Goal: Task Accomplishment & Management: Complete application form

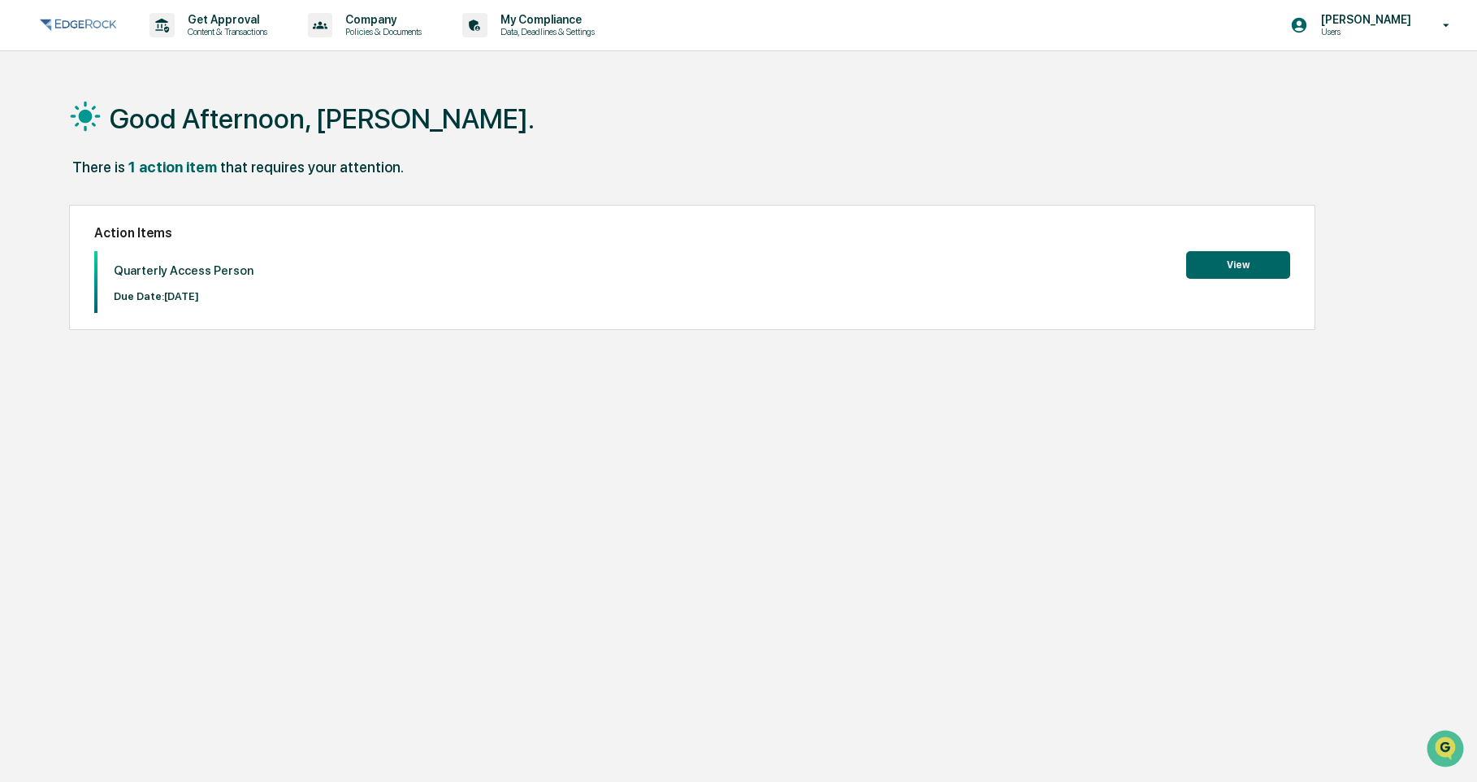
click at [1205, 270] on button "View" at bounding box center [1239, 265] width 104 height 28
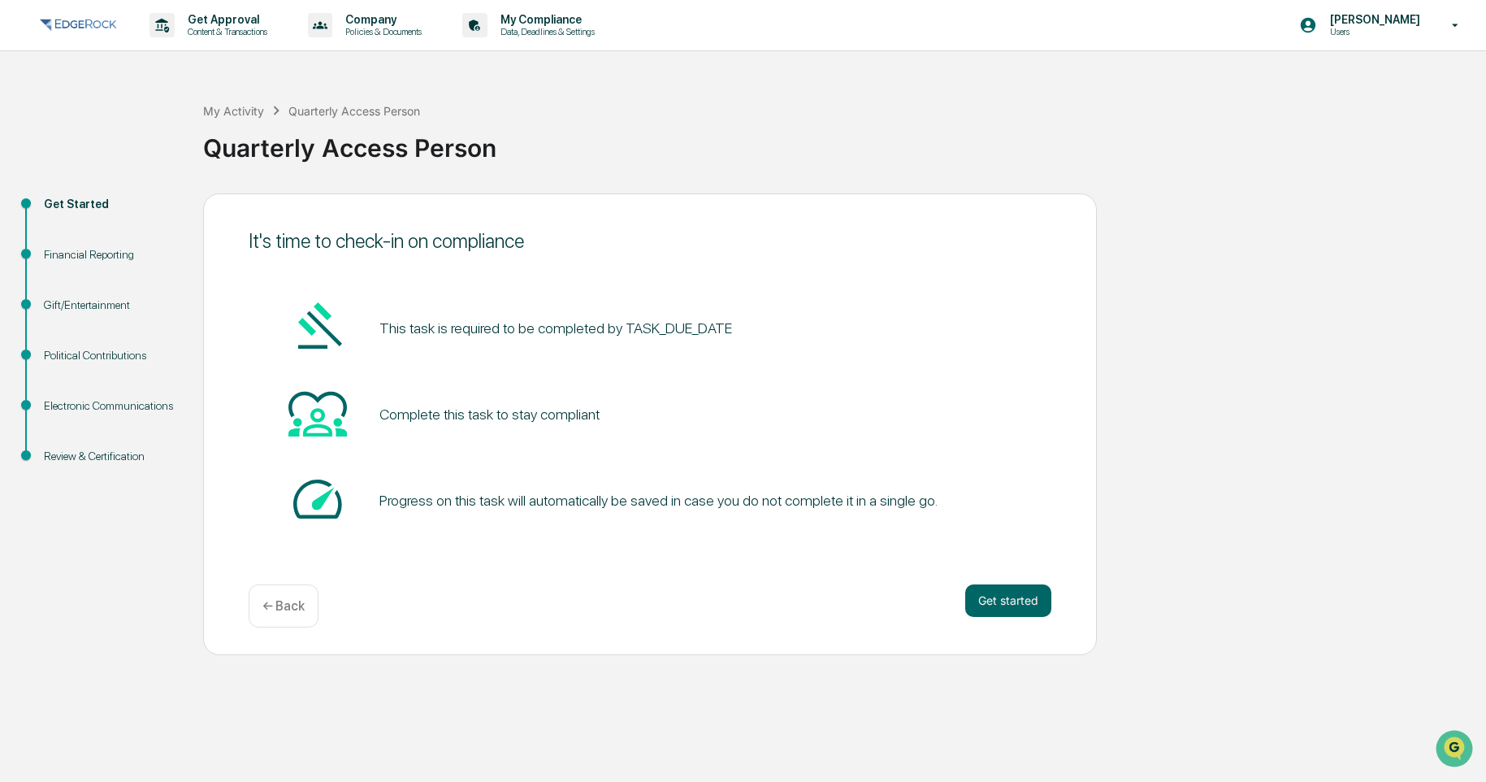
click at [690, 329] on pre "This task is required to be completed by TASK_DUE_DATE" at bounding box center [556, 328] width 353 height 22
click at [1000, 605] on button "Get started" at bounding box center [1008, 600] width 86 height 33
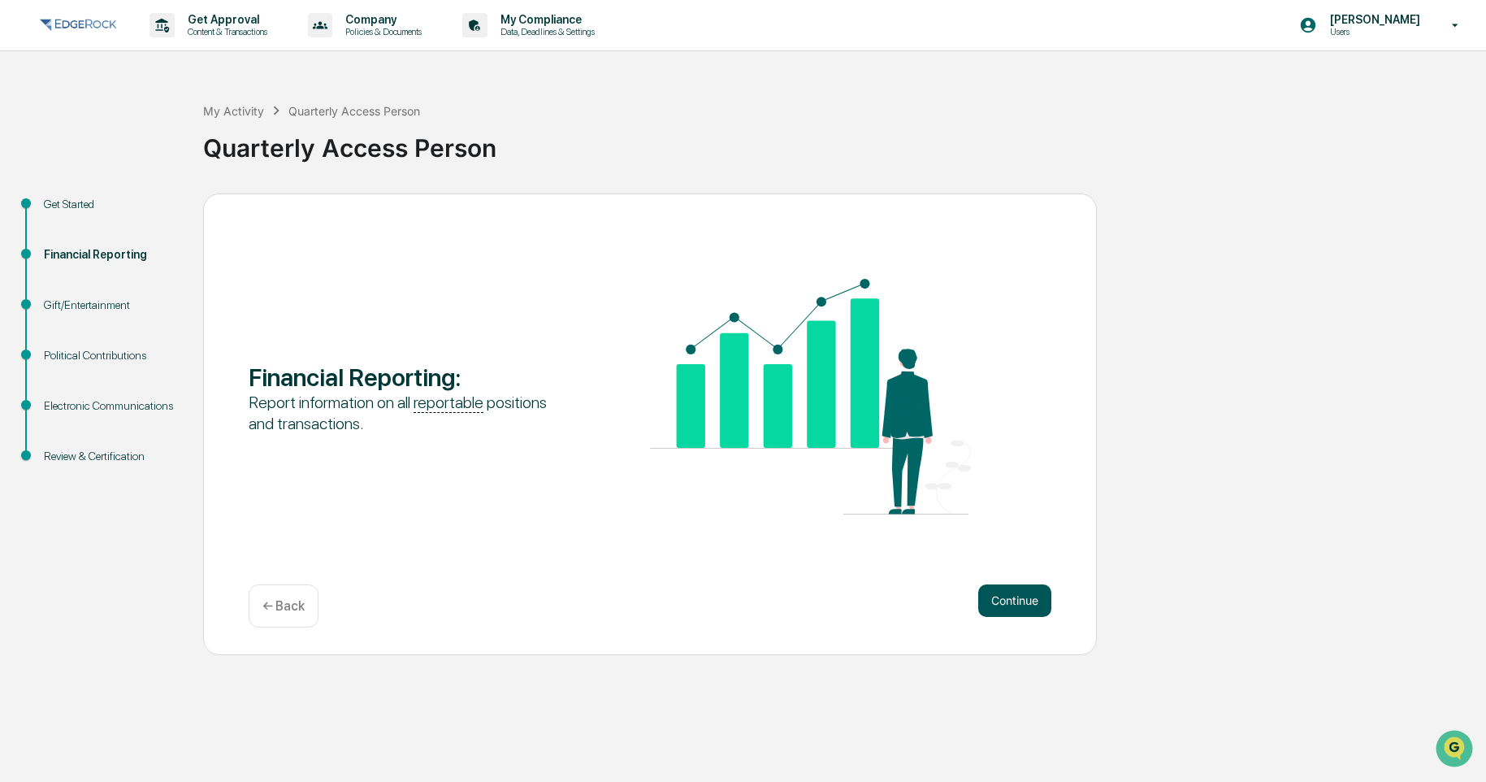
click at [987, 588] on button "Continue" at bounding box center [1014, 600] width 73 height 33
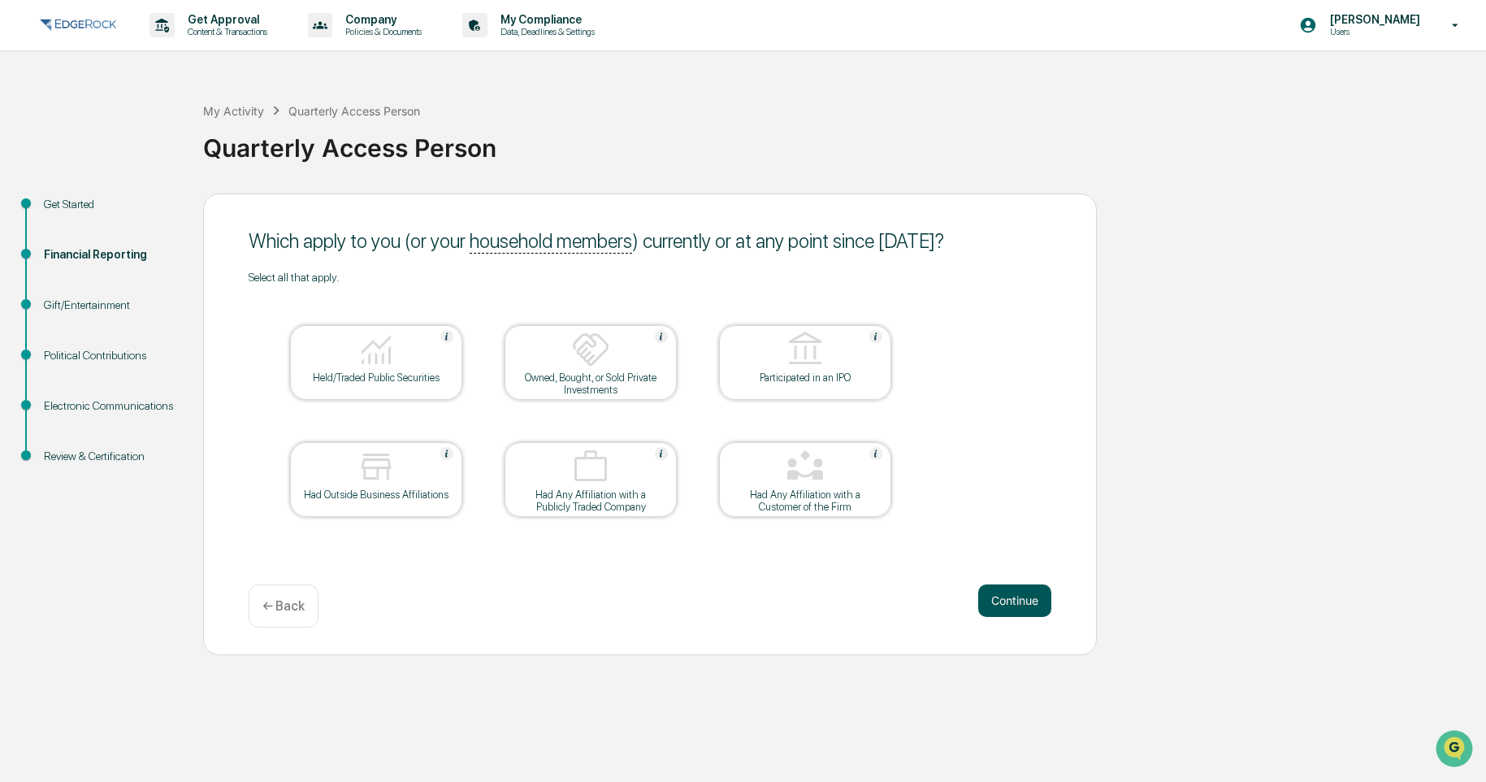
click at [1047, 611] on button "Continue" at bounding box center [1014, 600] width 73 height 33
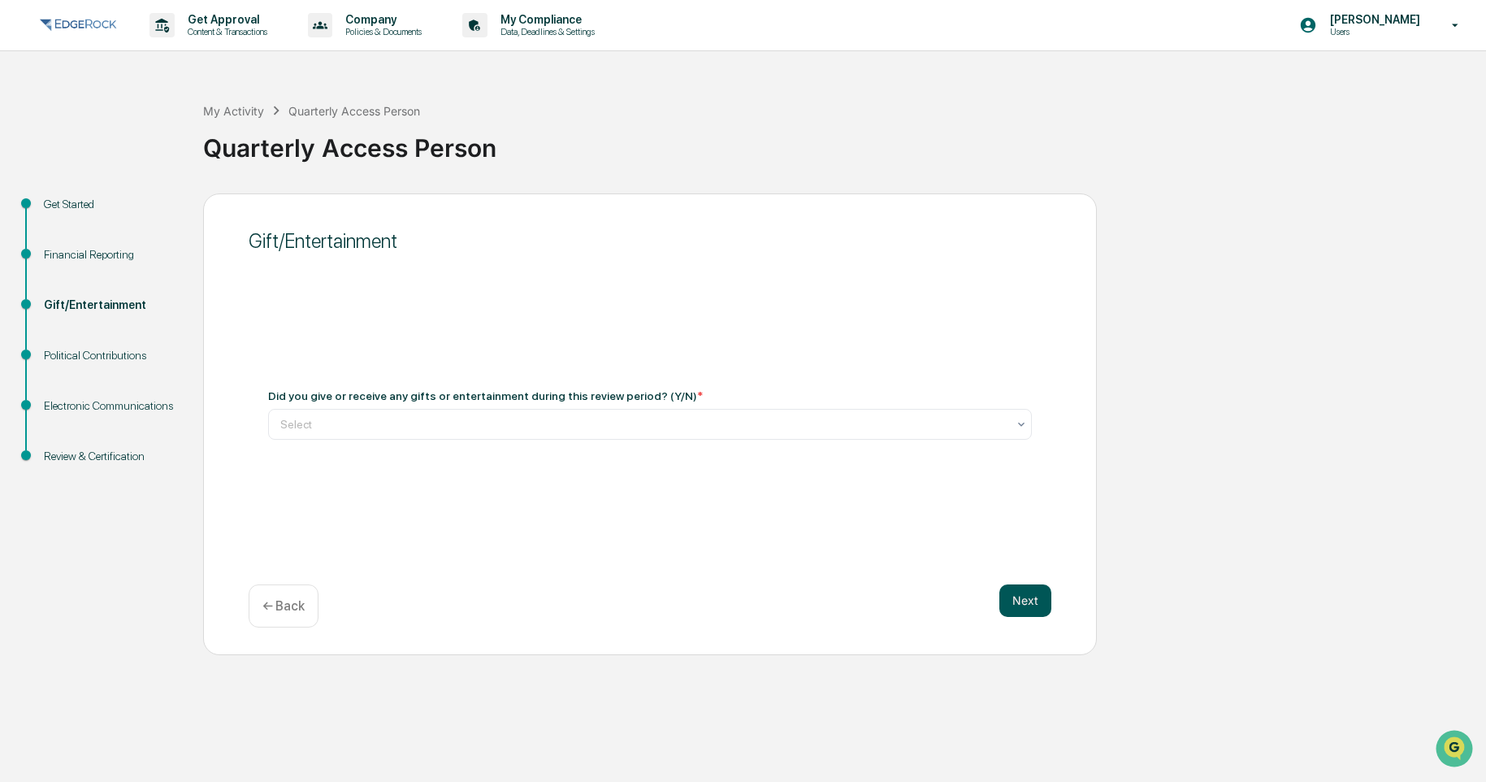
click at [1044, 608] on button "Next" at bounding box center [1026, 600] width 52 height 33
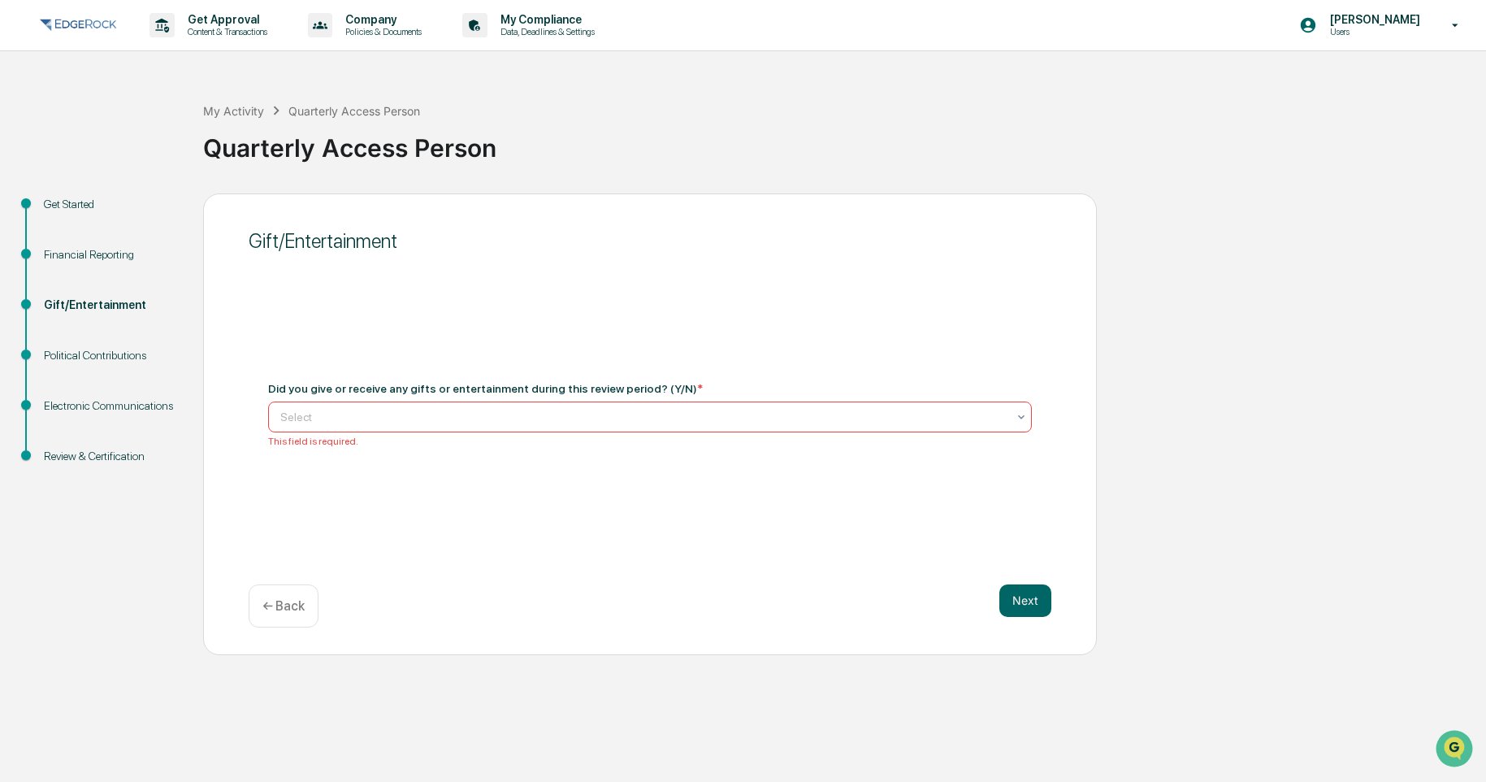
click at [684, 421] on div at bounding box center [643, 417] width 727 height 16
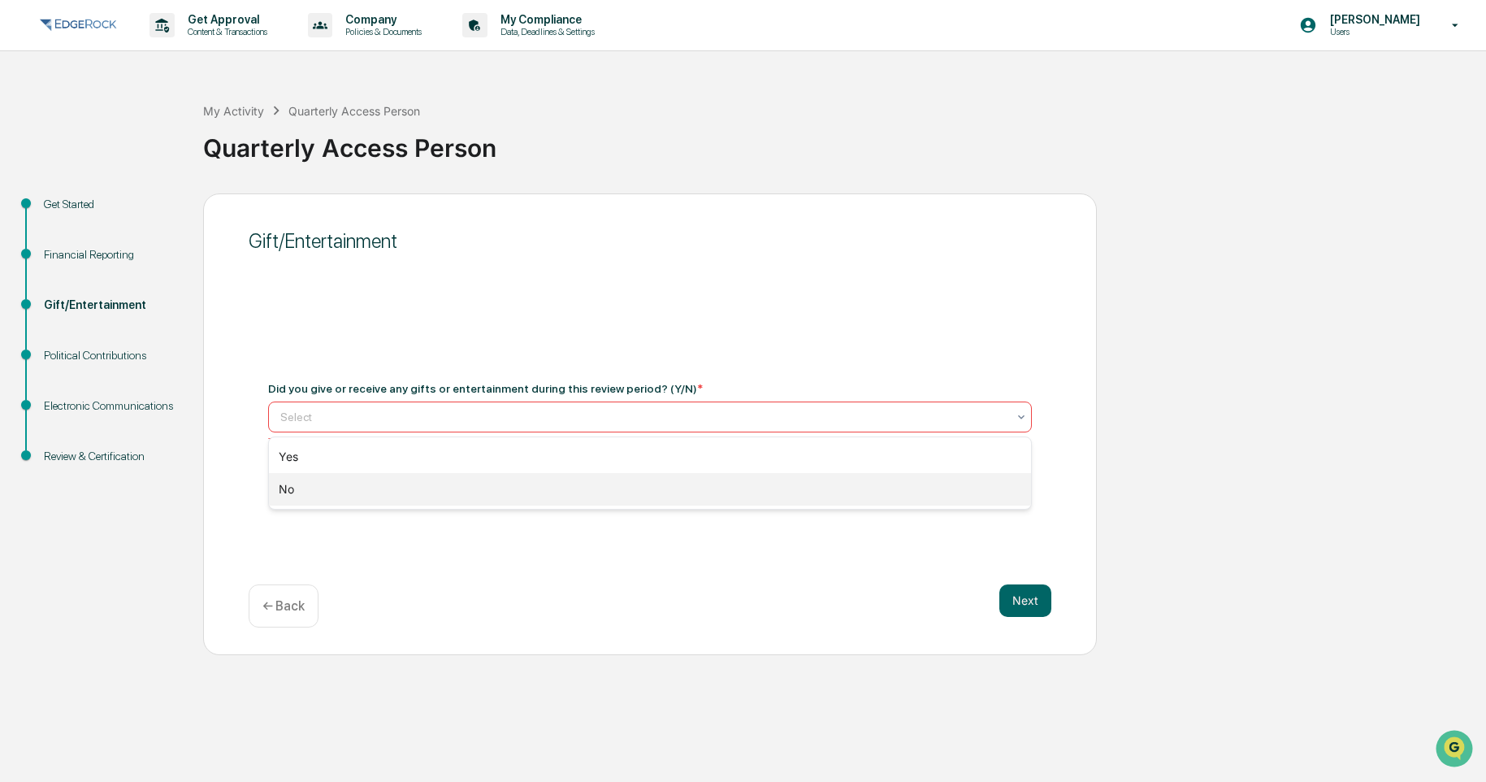
click at [636, 483] on div "No" at bounding box center [650, 489] width 762 height 33
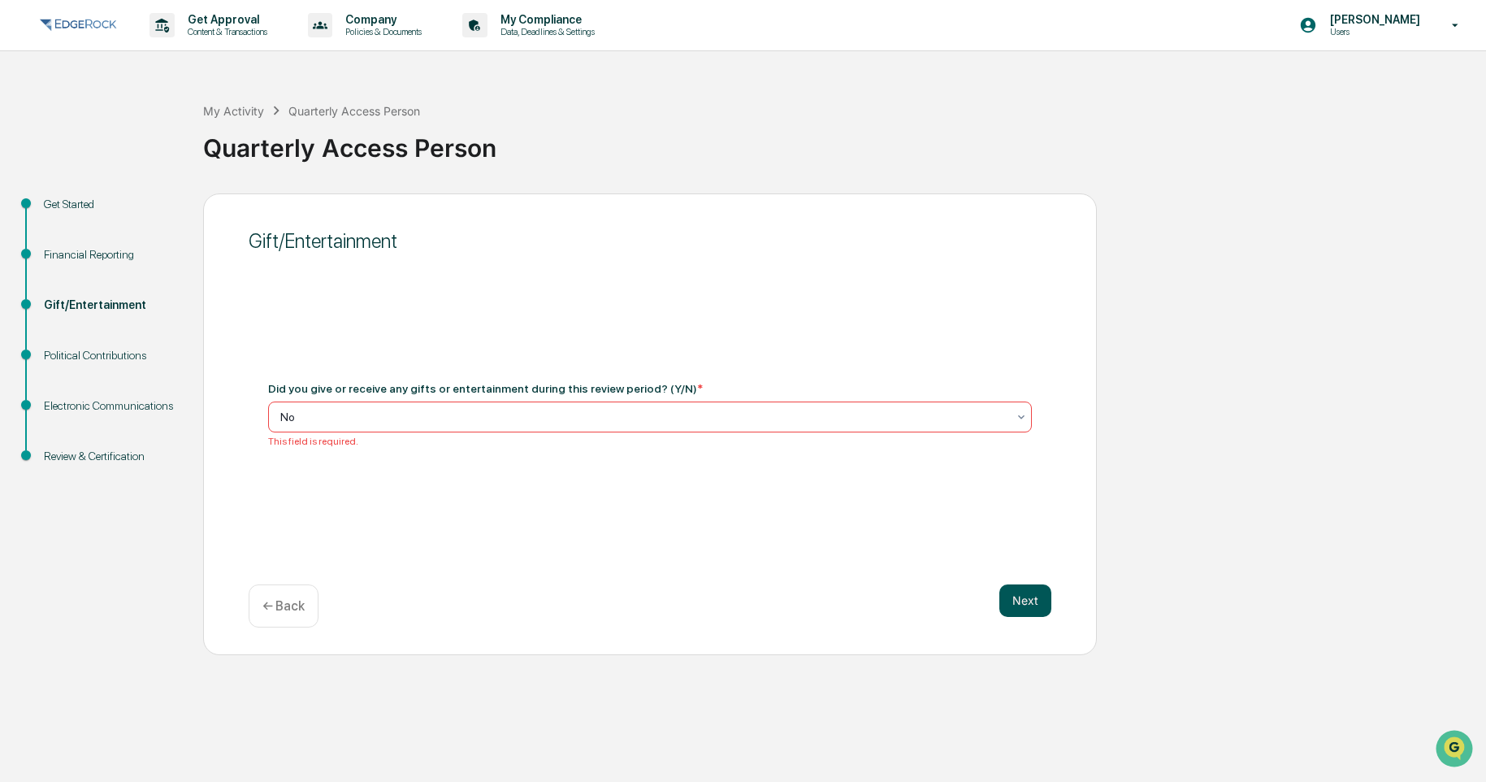
click at [1038, 605] on button "Next" at bounding box center [1026, 600] width 52 height 33
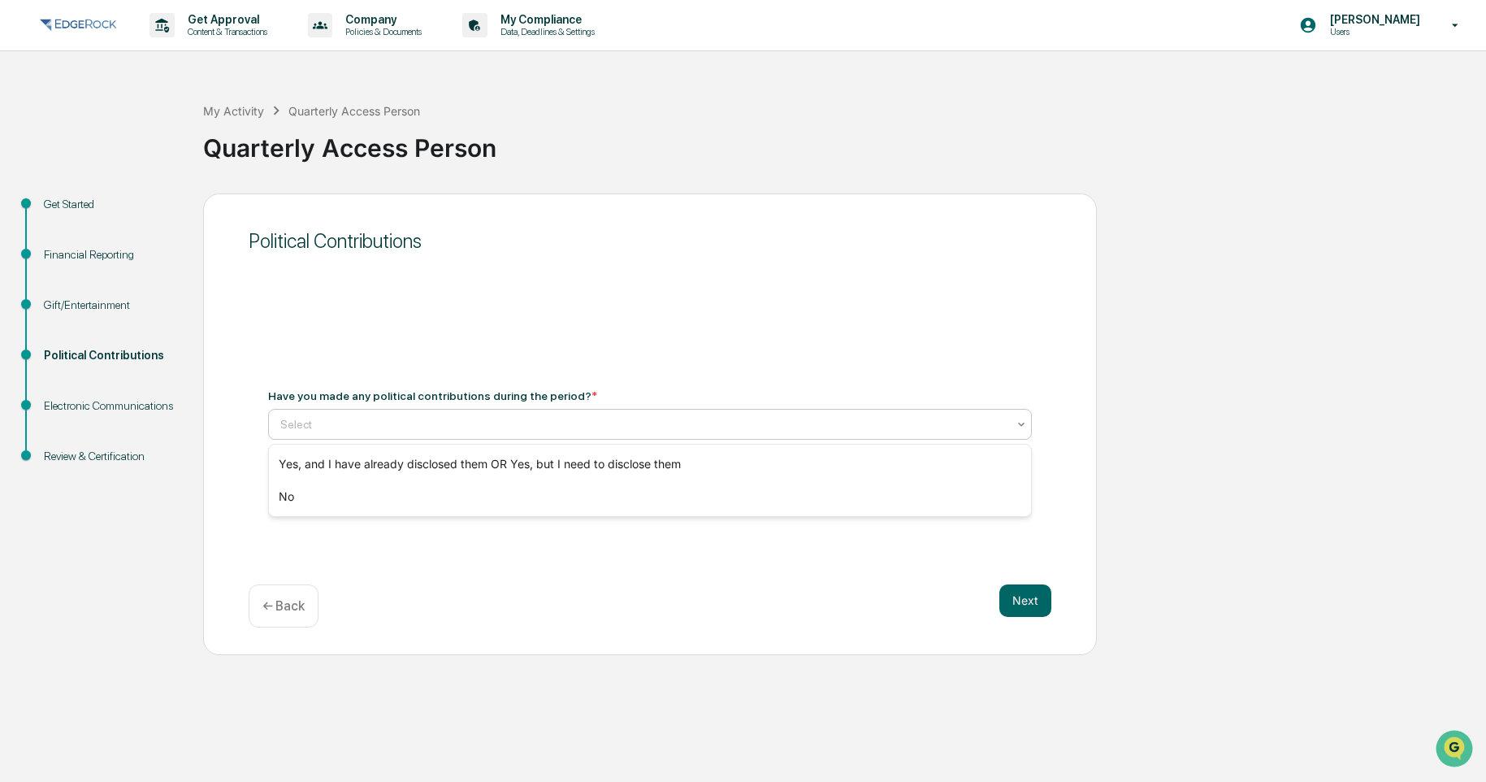
click at [640, 421] on div at bounding box center [643, 424] width 727 height 16
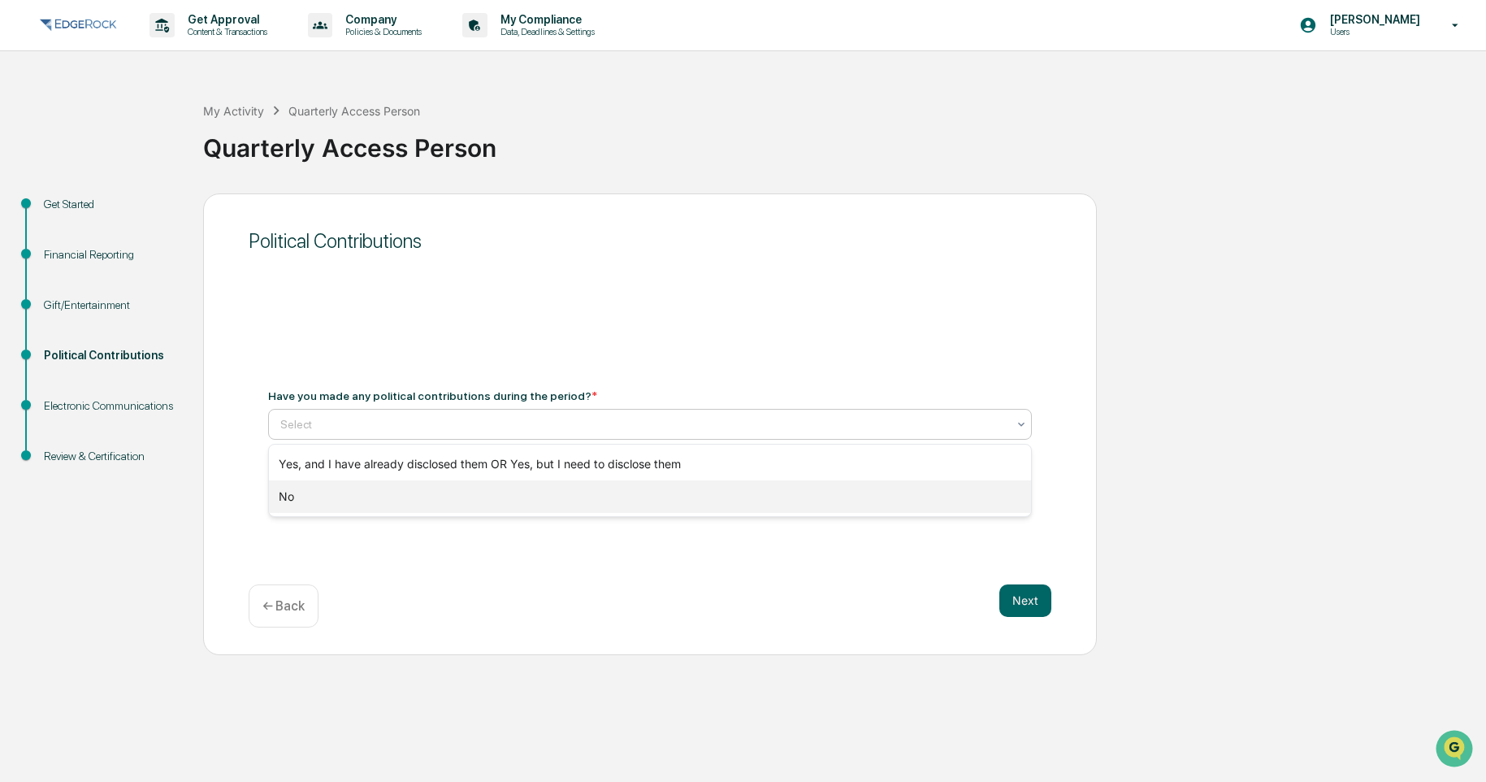
click at [574, 501] on div "No" at bounding box center [650, 496] width 762 height 33
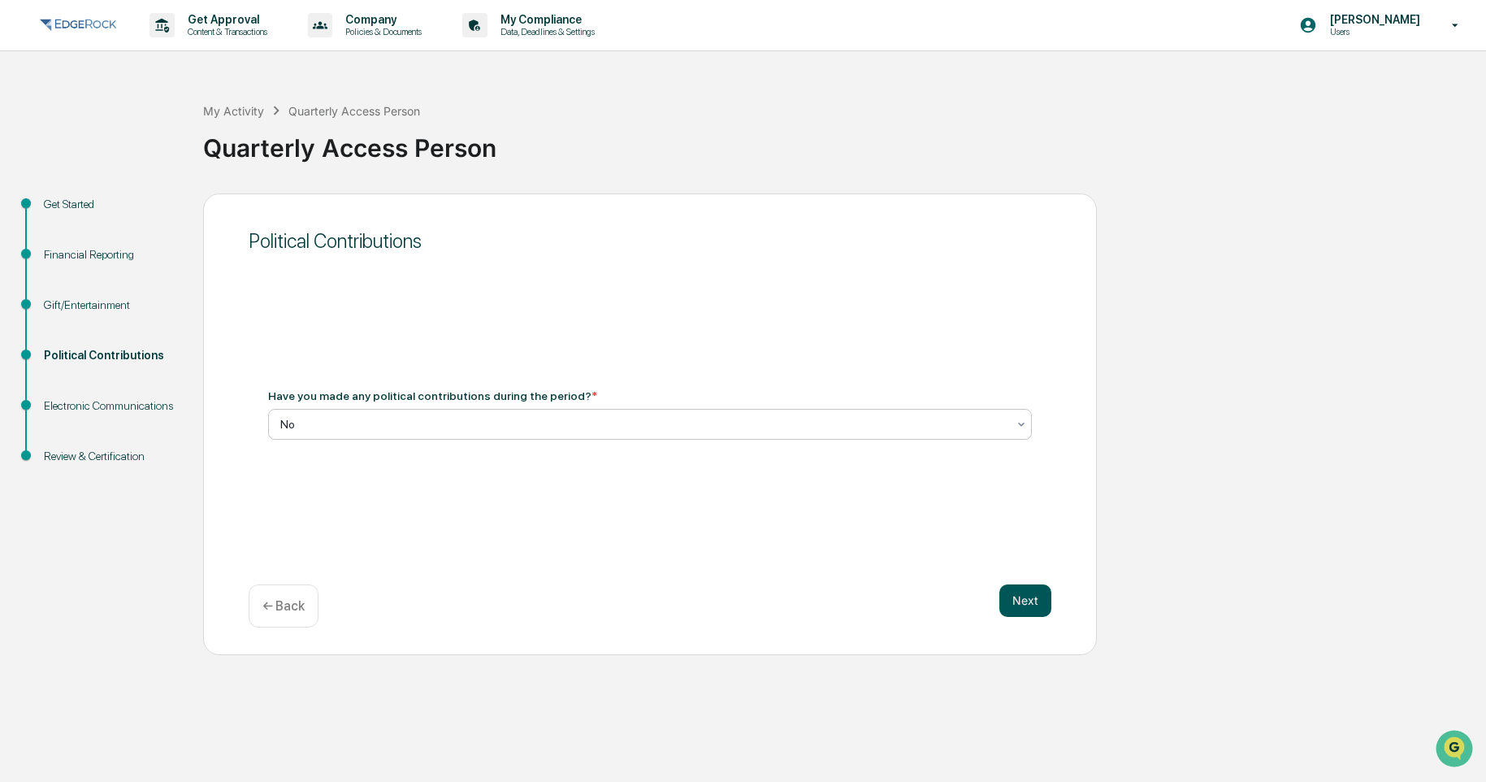
click at [1008, 599] on button "Next" at bounding box center [1026, 600] width 52 height 33
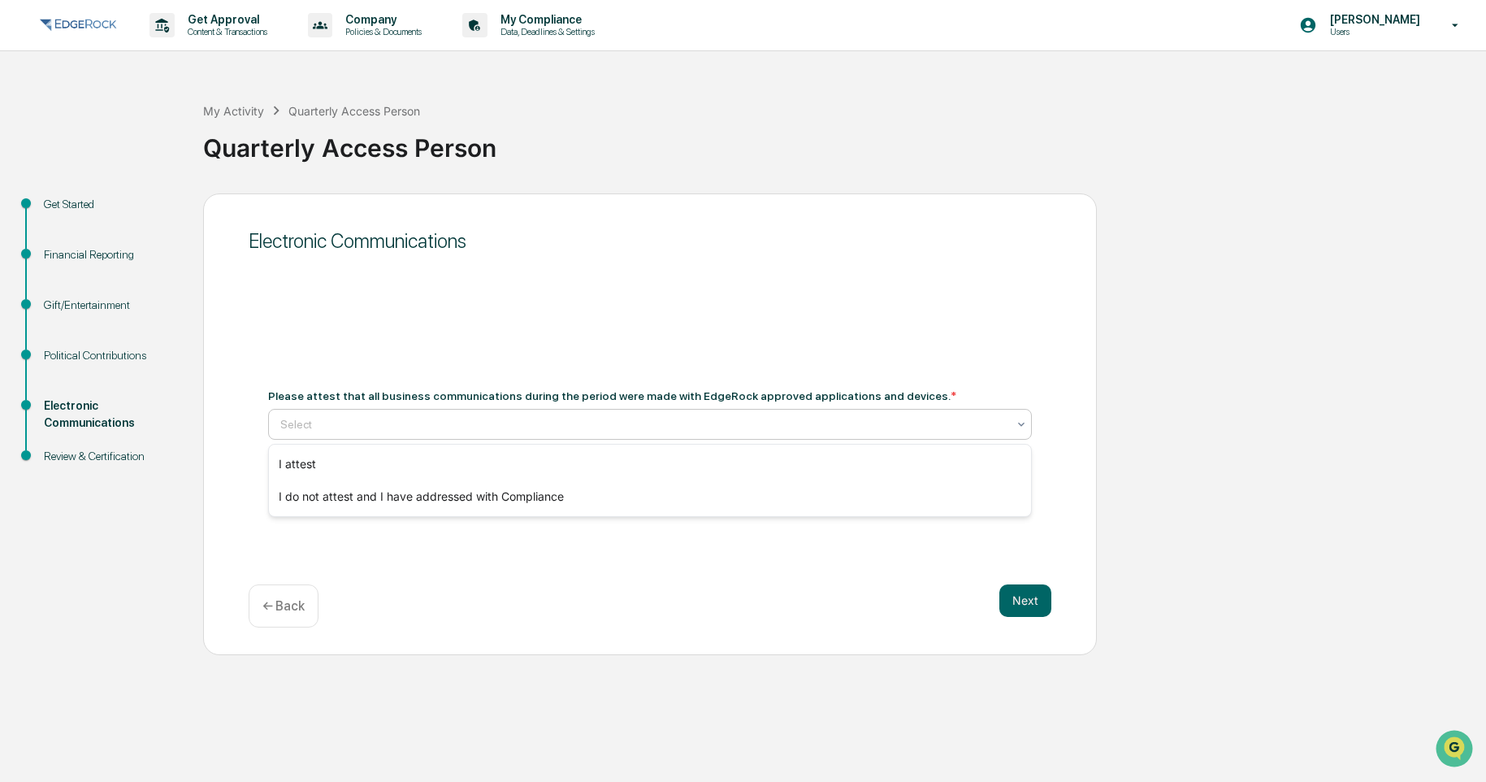
click at [527, 416] on div at bounding box center [643, 424] width 727 height 16
click at [402, 465] on div "I attest" at bounding box center [650, 464] width 762 height 33
click at [1023, 598] on button "Next" at bounding box center [1026, 600] width 52 height 33
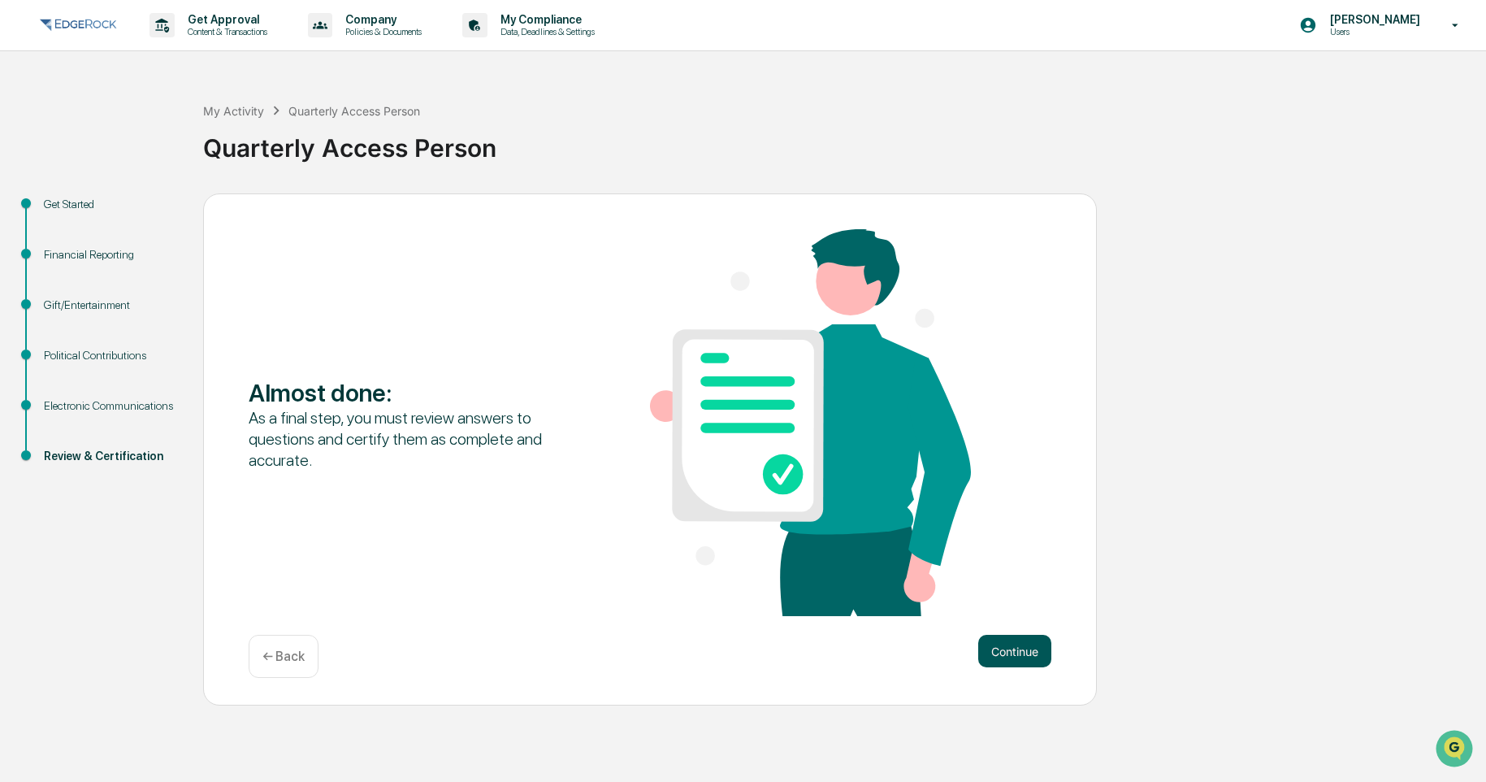
click at [988, 653] on button "Continue" at bounding box center [1014, 651] width 73 height 33
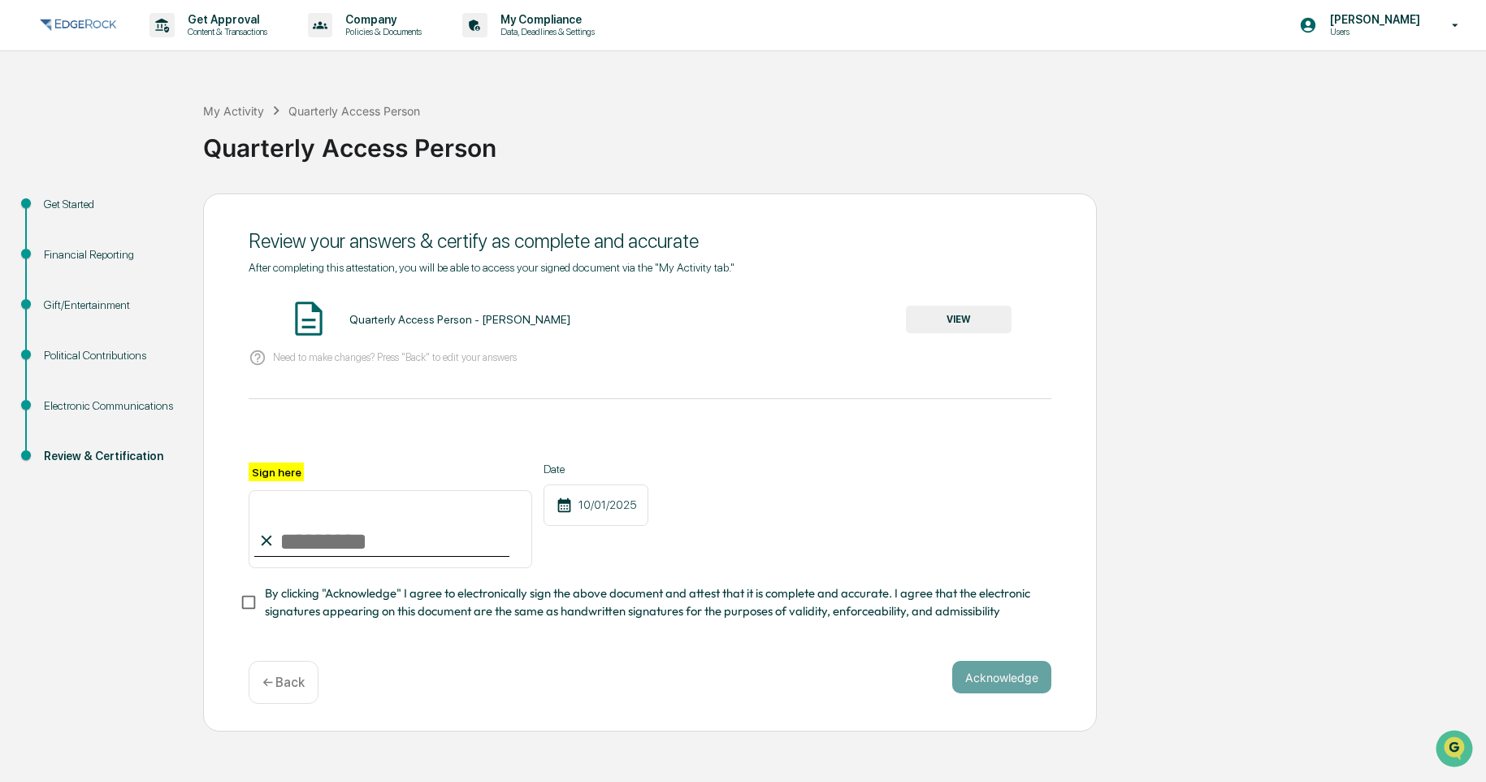
click at [297, 545] on input "Sign here" at bounding box center [391, 529] width 284 height 78
type input "**********"
click at [1022, 679] on button "Acknowledge" at bounding box center [1001, 677] width 99 height 33
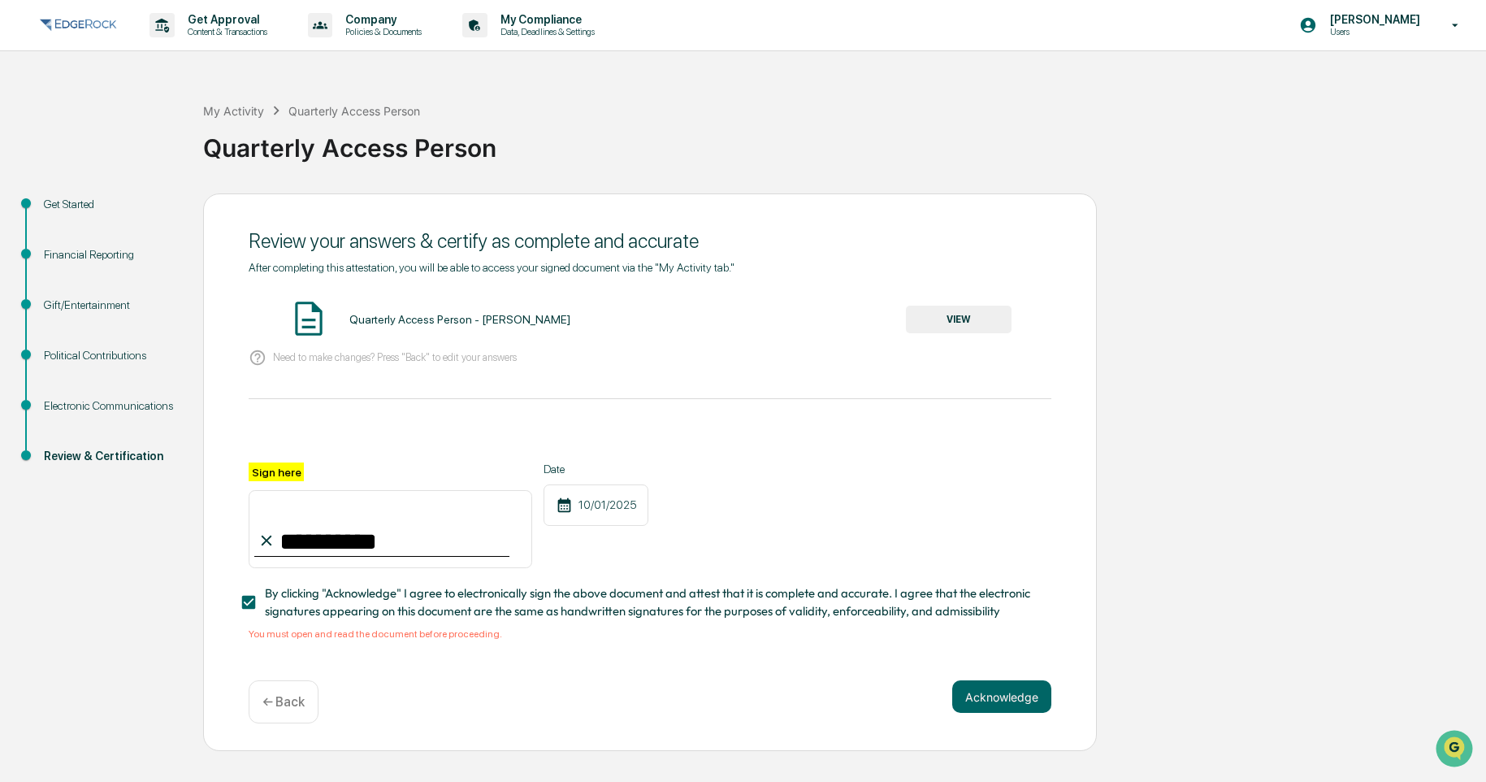
click at [925, 324] on button "VIEW" at bounding box center [959, 320] width 106 height 28
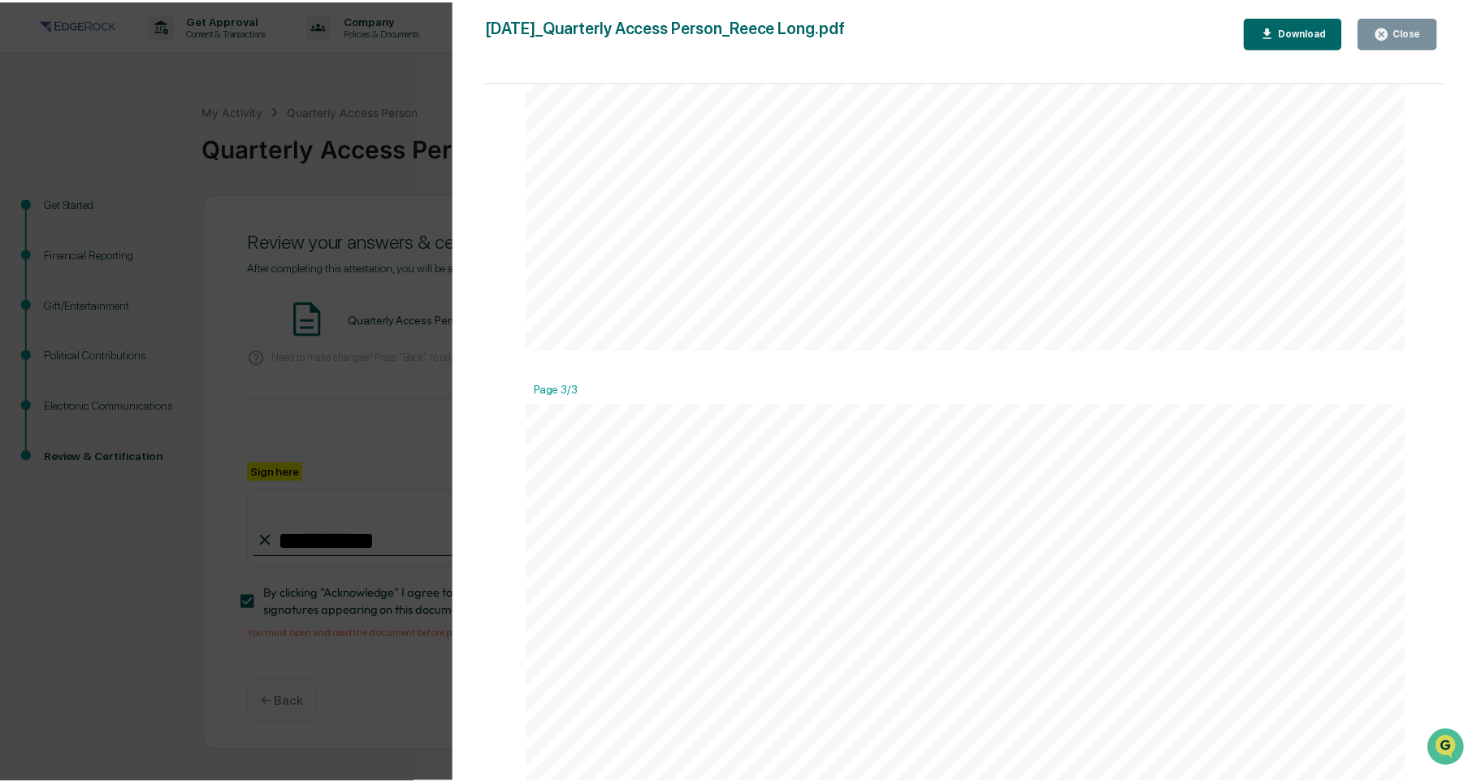
scroll to position [3198, 0]
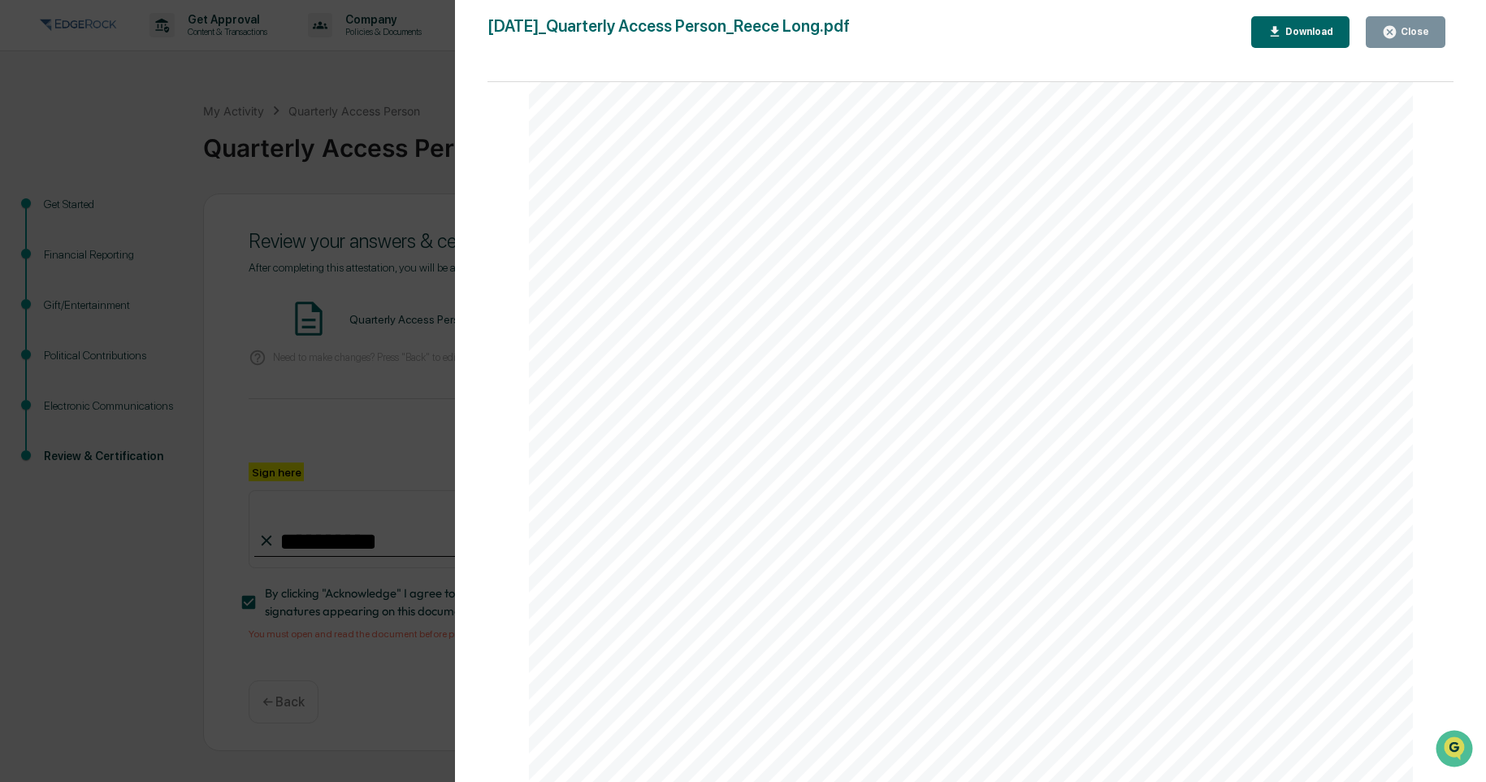
click at [381, 454] on div "Version History [DATE] 06:40 PM [PERSON_NAME] [DATE]_Quarterly Access Person_Re…" at bounding box center [743, 391] width 1486 height 782
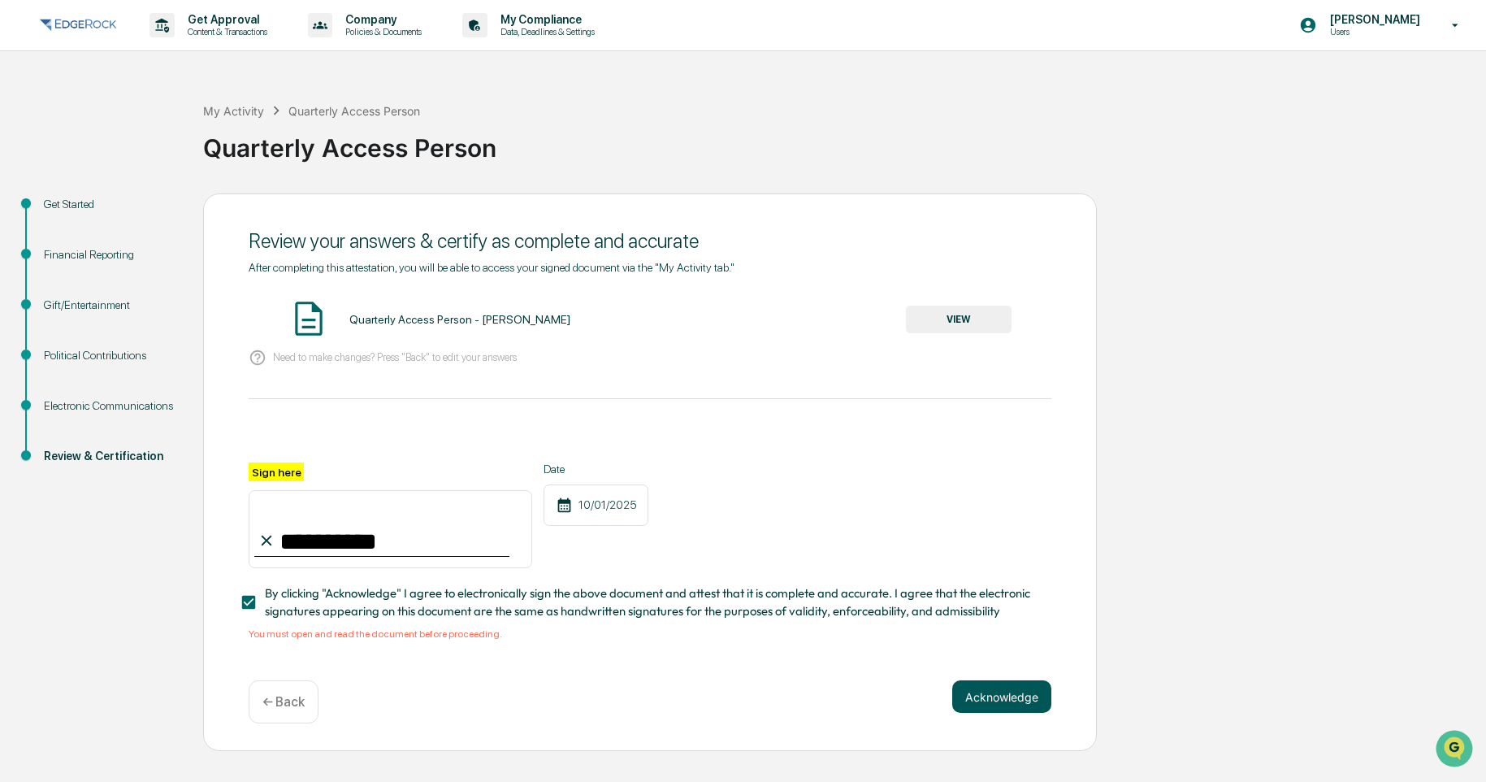
click at [1026, 693] on button "Acknowledge" at bounding box center [1001, 696] width 99 height 33
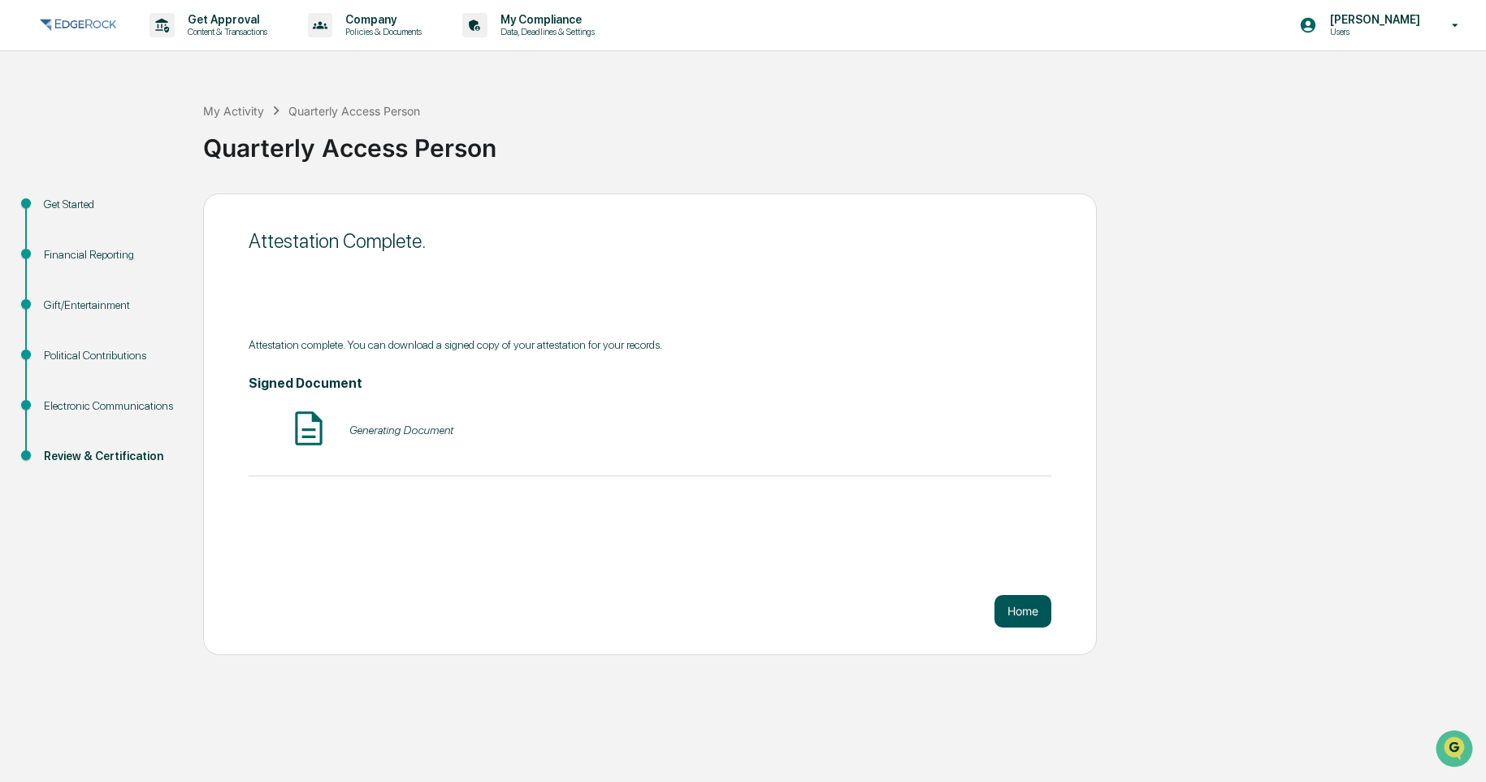
click at [1021, 605] on button "Home" at bounding box center [1023, 611] width 57 height 33
